Goal: Book appointment/travel/reservation

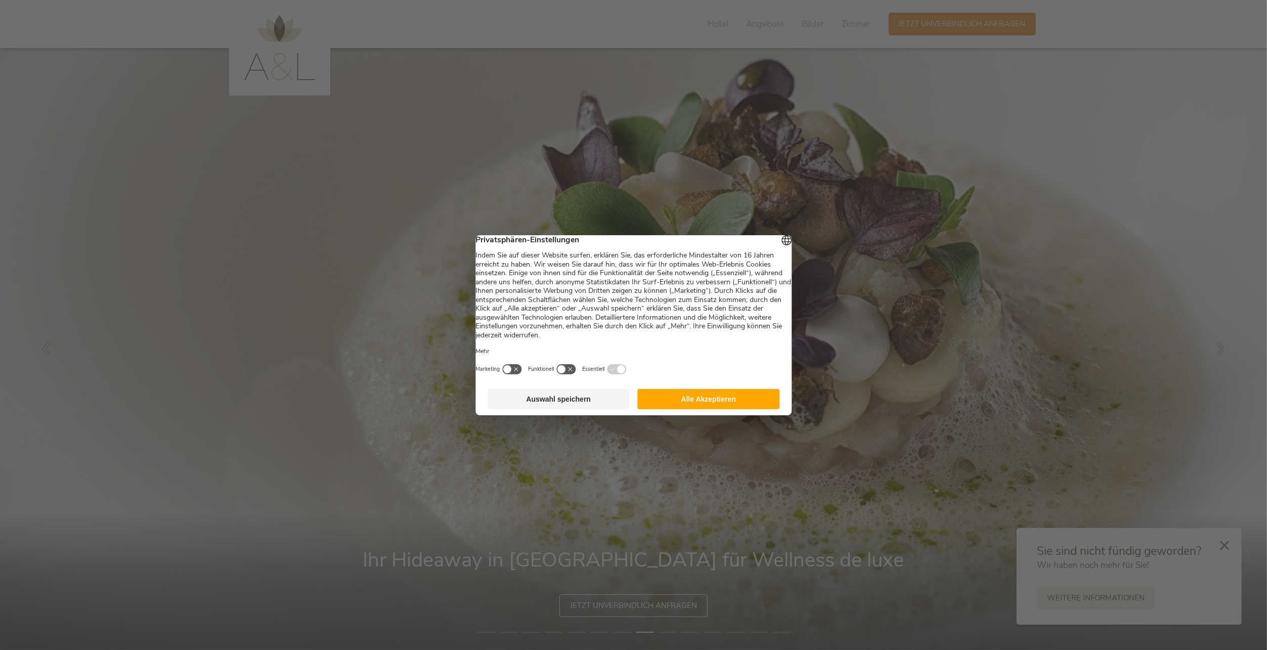
click at [555, 404] on button "Auswahl speichern" at bounding box center [558, 399] width 142 height 20
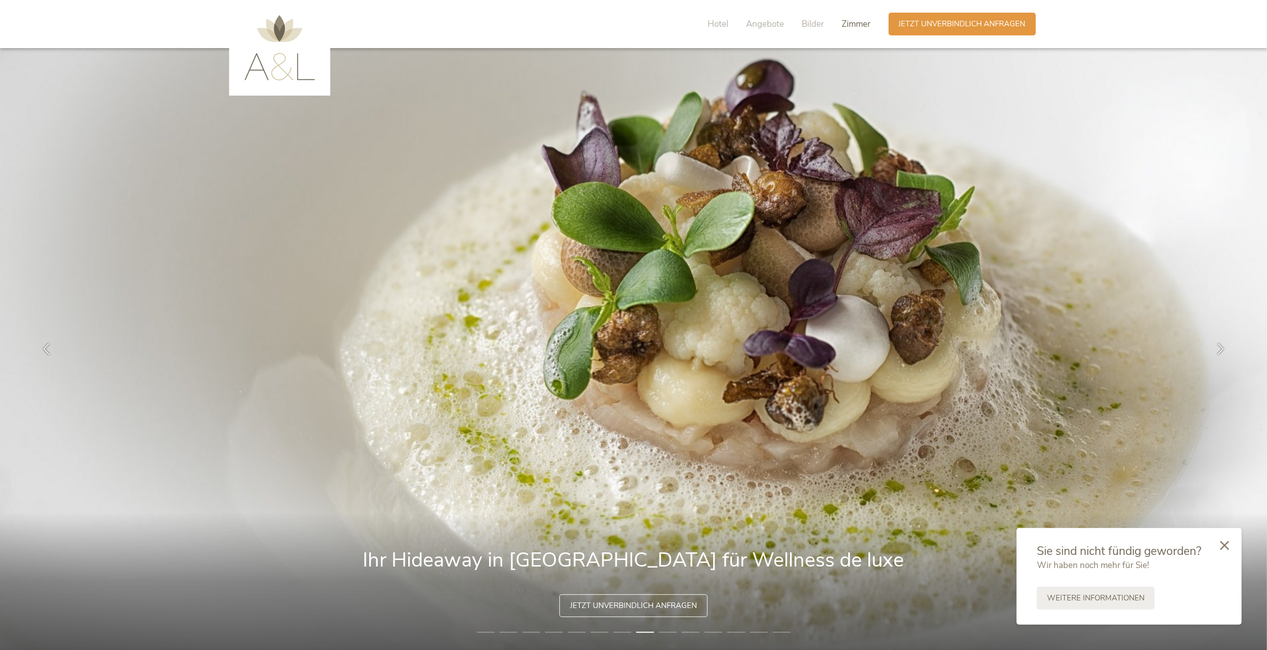
click at [863, 22] on span "Zimmer" at bounding box center [856, 24] width 29 height 12
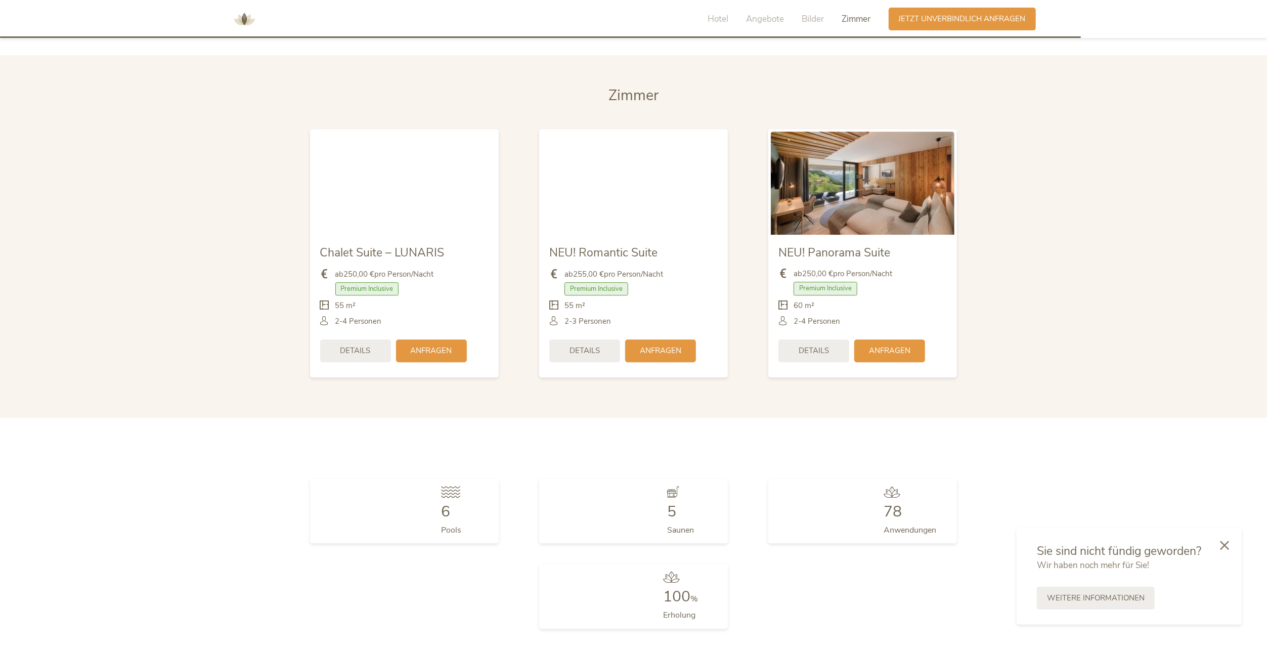
scroll to position [2648, 0]
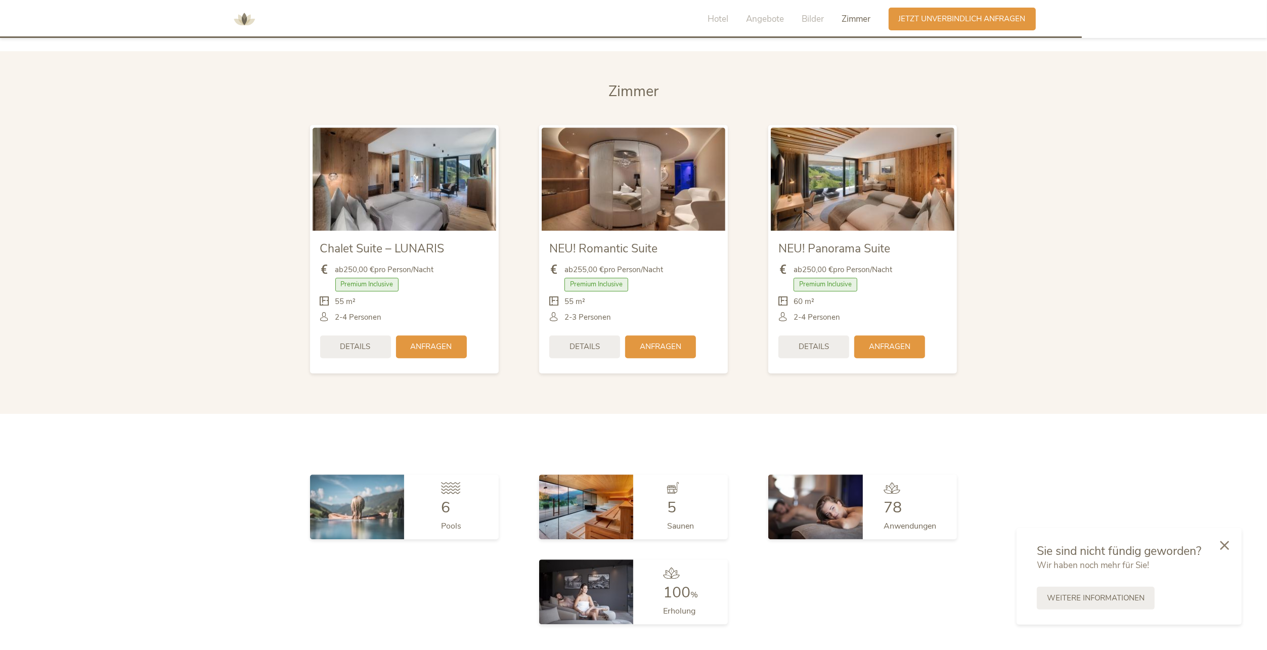
click at [867, 182] on img at bounding box center [863, 178] width 184 height 103
click at [818, 343] on span "Details" at bounding box center [813, 345] width 30 height 11
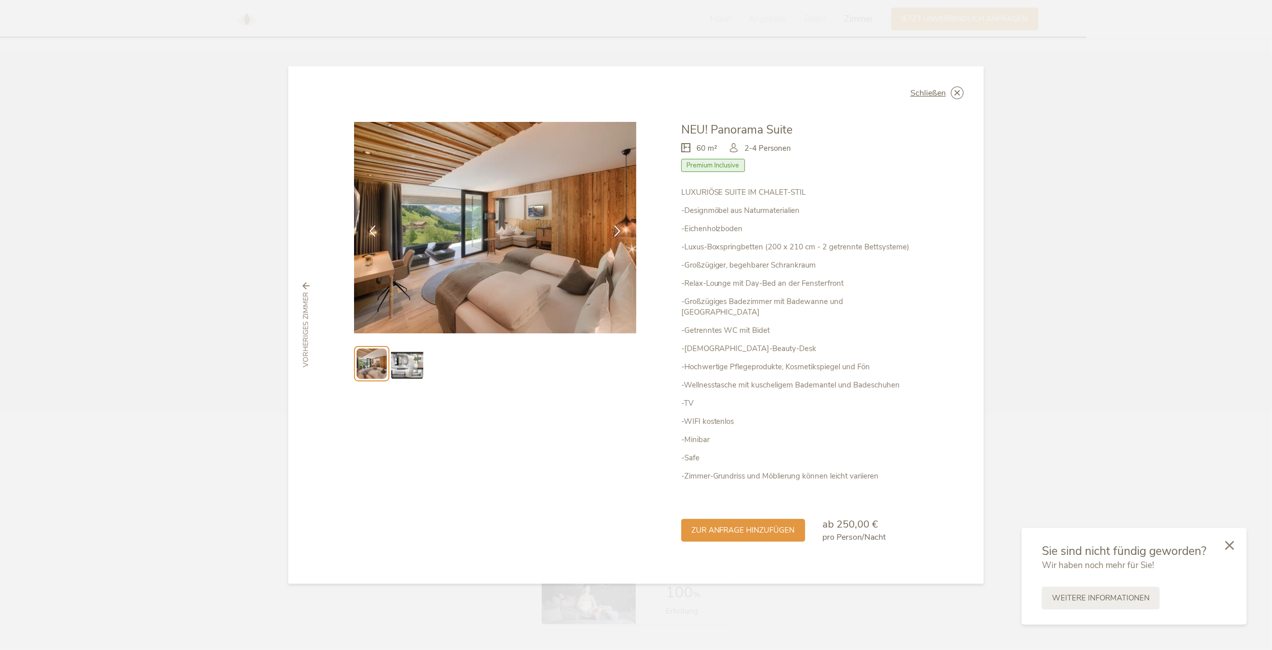
click at [552, 264] on img at bounding box center [495, 227] width 282 height 211
click at [610, 237] on div at bounding box center [618, 231] width 32 height 32
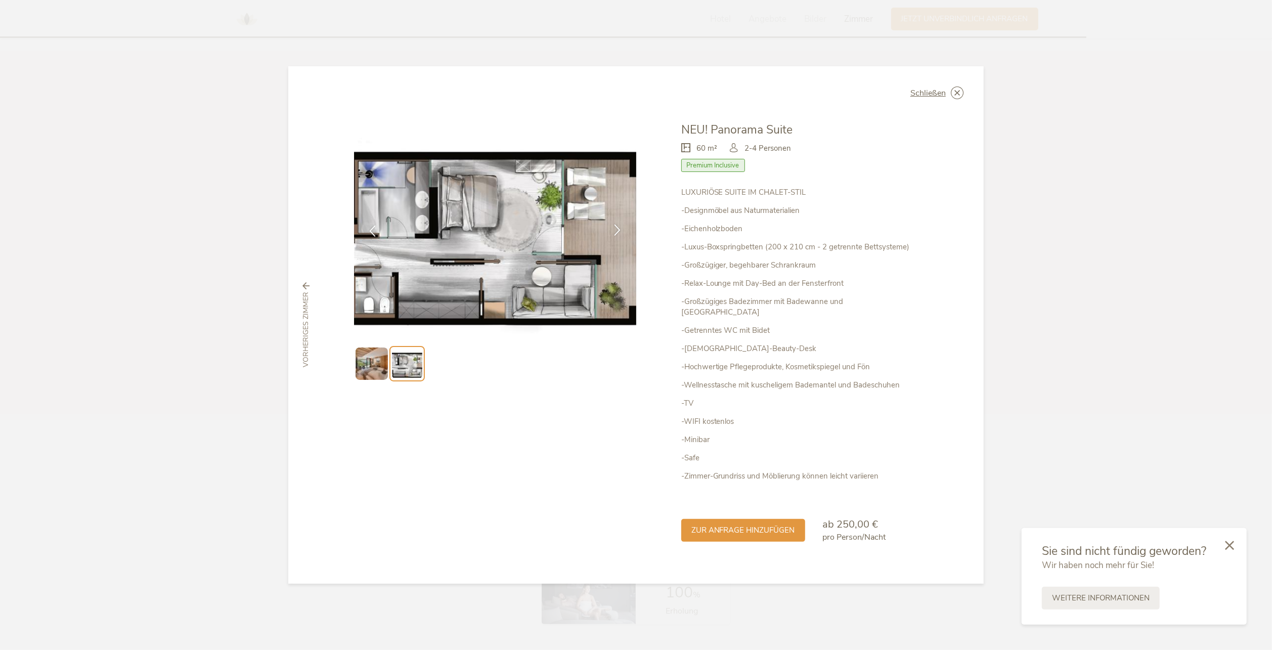
click at [610, 237] on div at bounding box center [618, 231] width 32 height 32
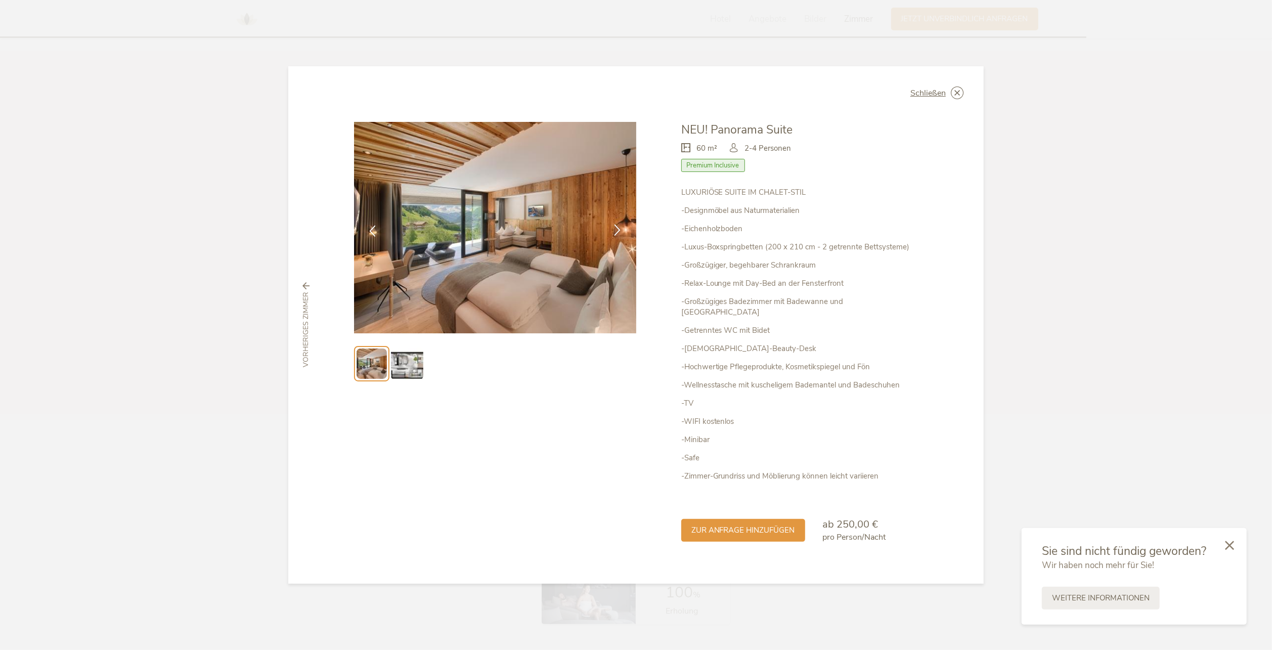
click at [610, 237] on div at bounding box center [618, 231] width 32 height 32
click at [957, 98] on icon at bounding box center [957, 92] width 13 height 13
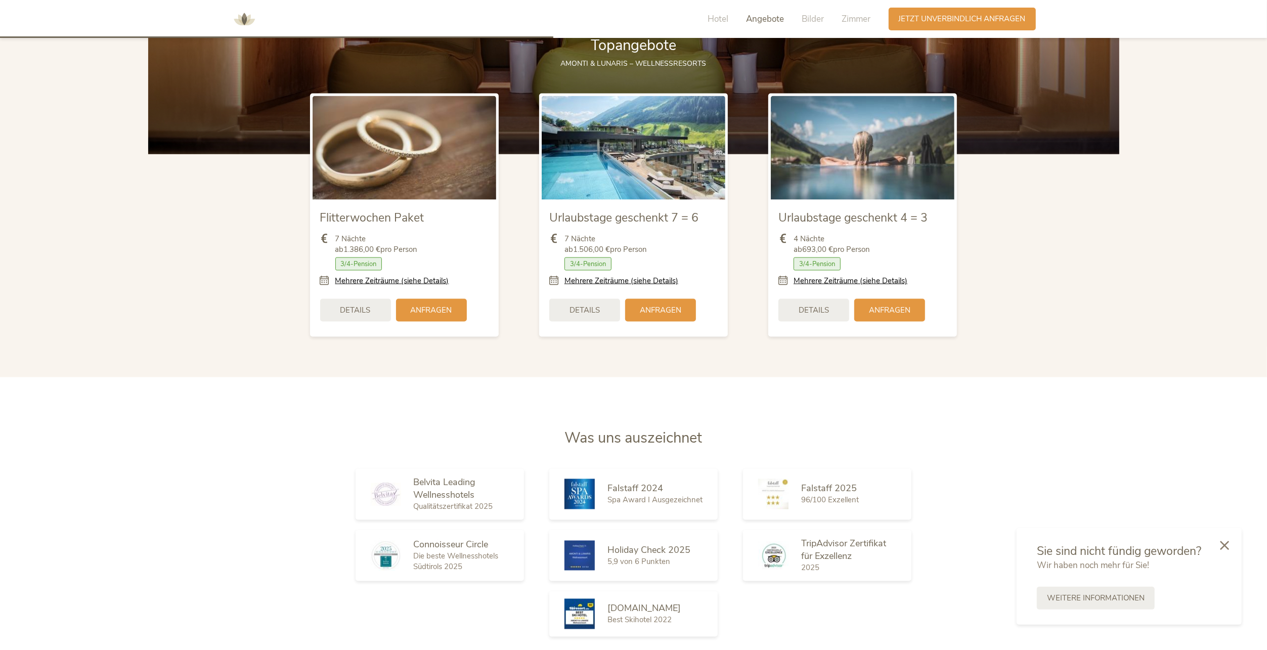
scroll to position [1331, 0]
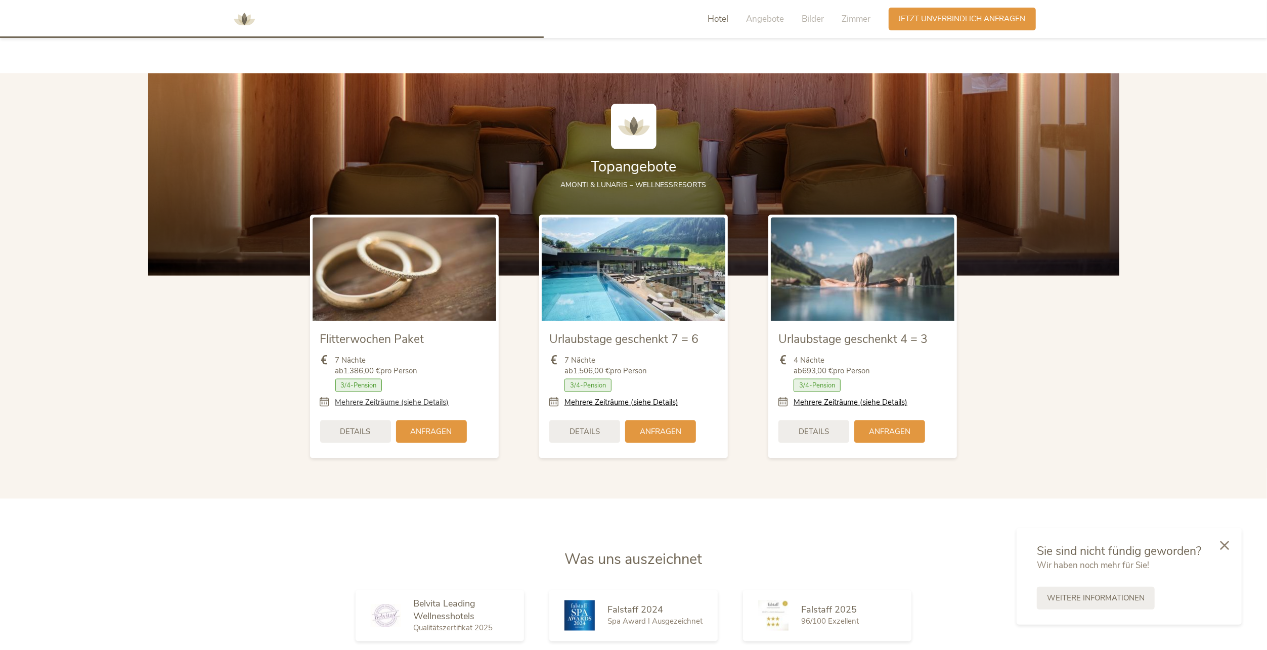
click at [362, 404] on link "Mehrere Zeiträume (siehe Details)" at bounding box center [392, 402] width 114 height 11
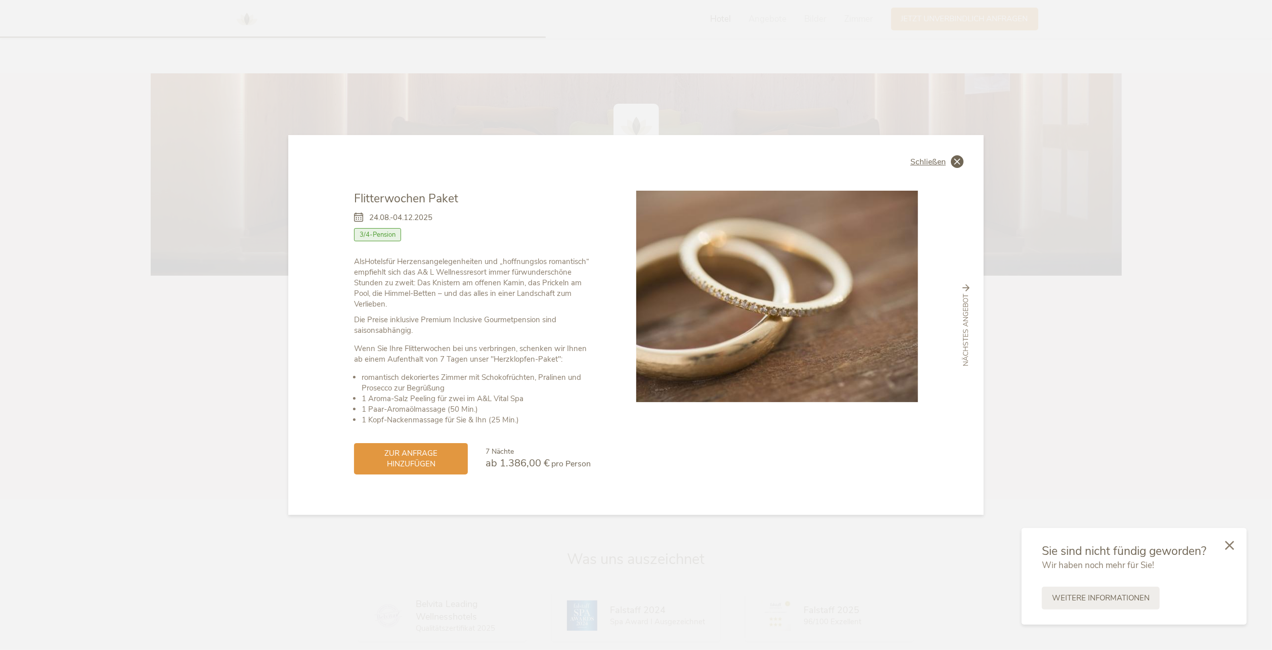
click at [952, 159] on icon at bounding box center [957, 161] width 13 height 13
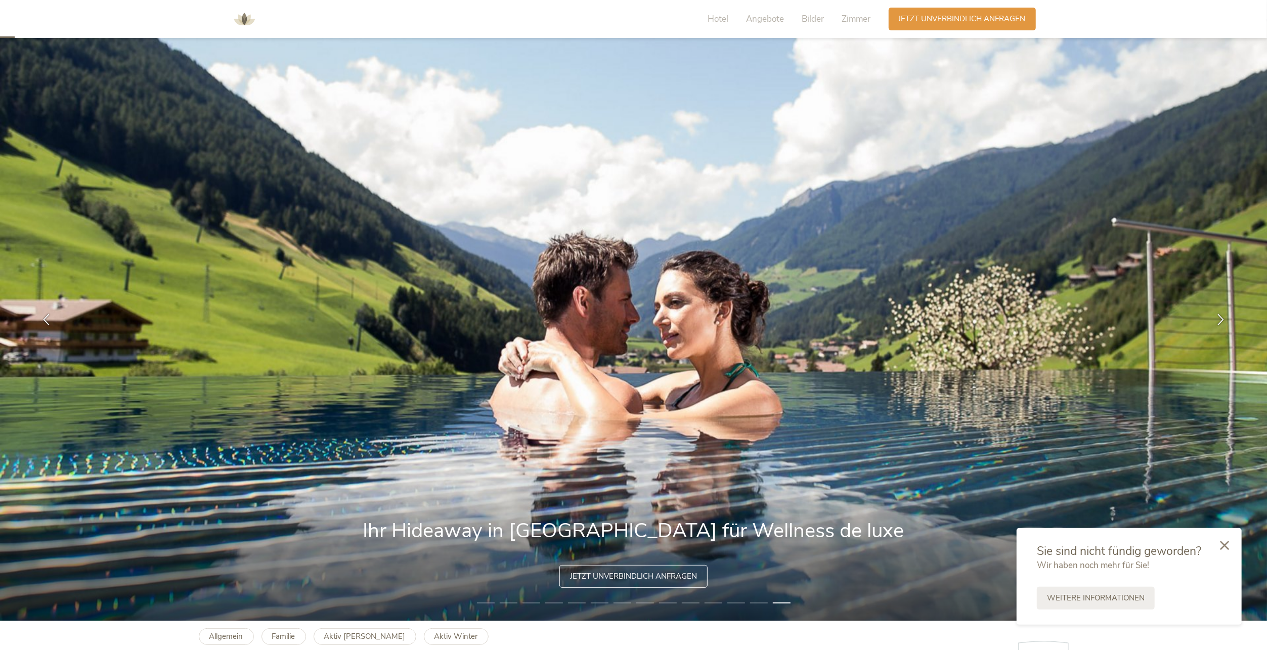
scroll to position [0, 0]
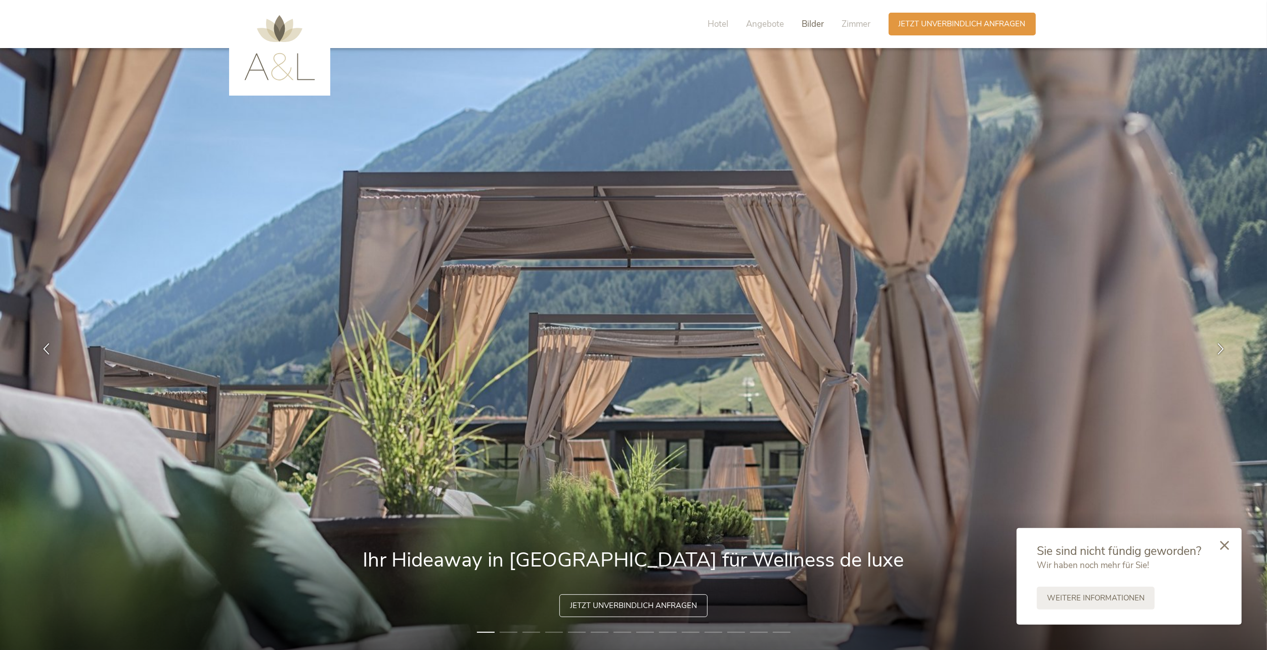
click at [814, 25] on span "Bilder" at bounding box center [813, 24] width 22 height 12
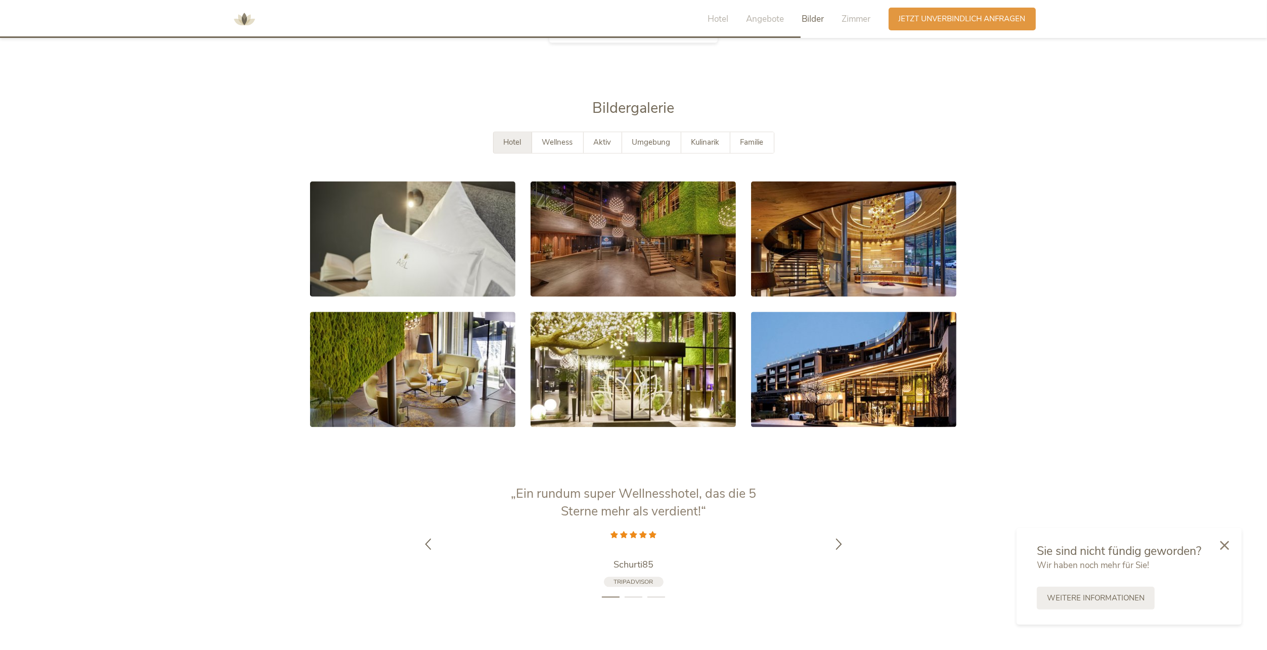
scroll to position [2093, 0]
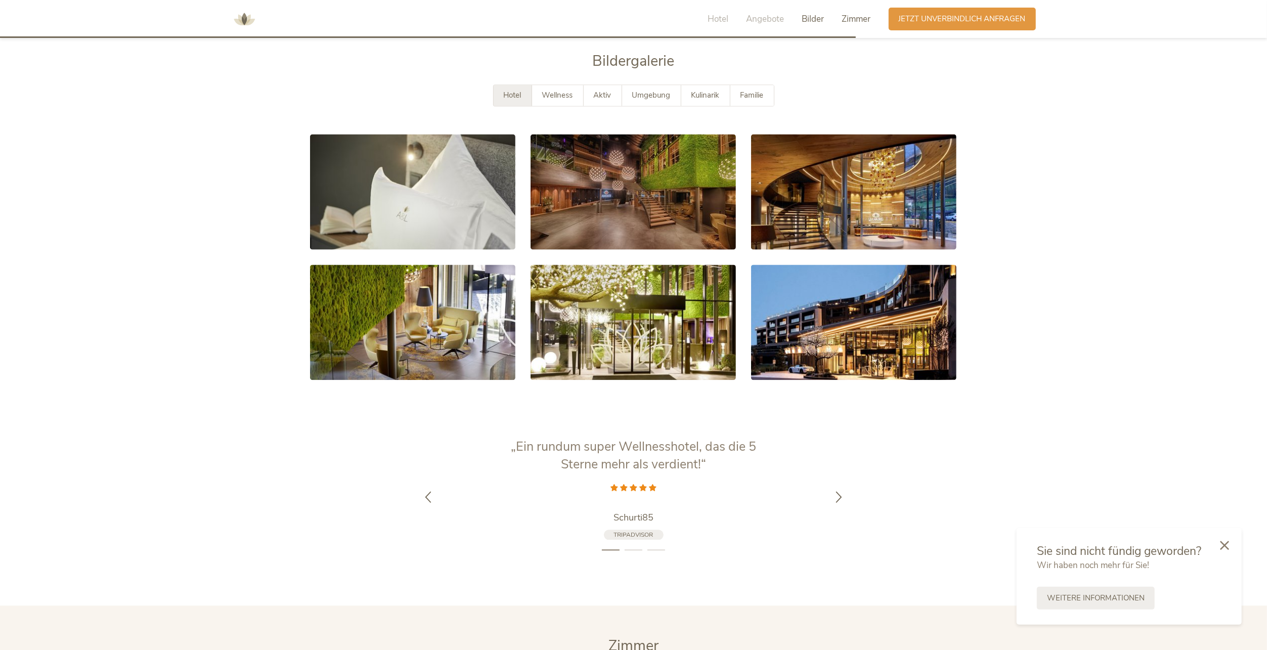
click at [843, 22] on span "Zimmer" at bounding box center [856, 19] width 29 height 12
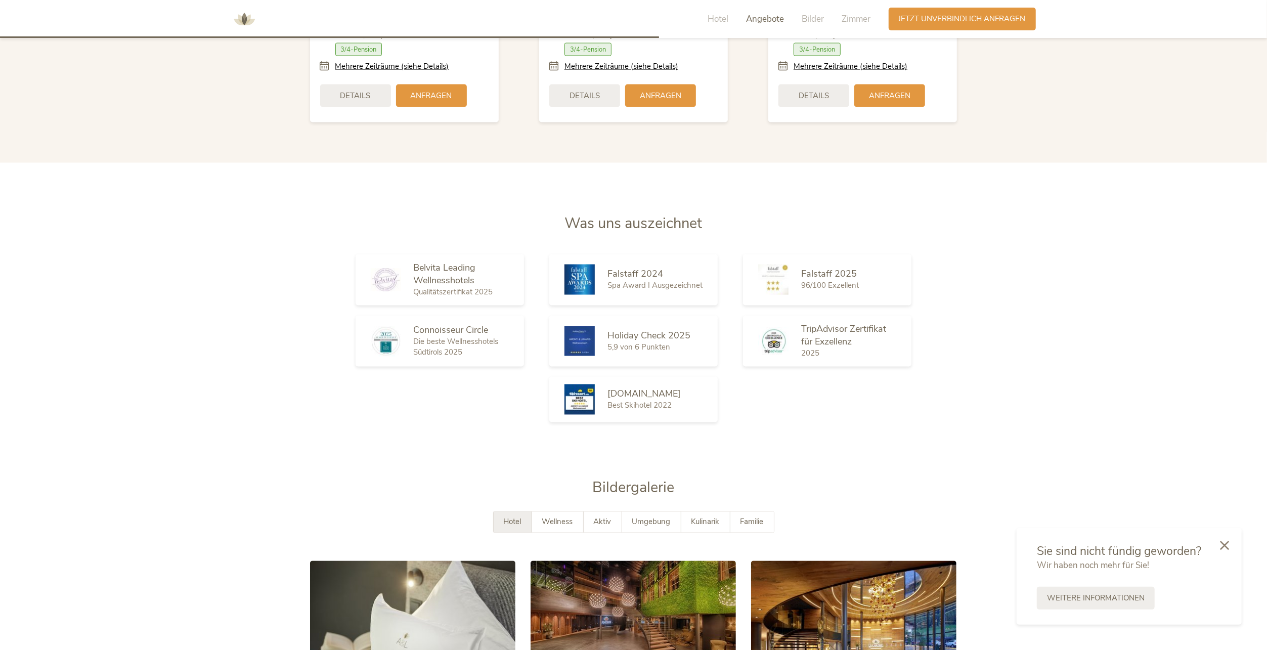
scroll to position [1280, 0]
